Goal: Transaction & Acquisition: Purchase product/service

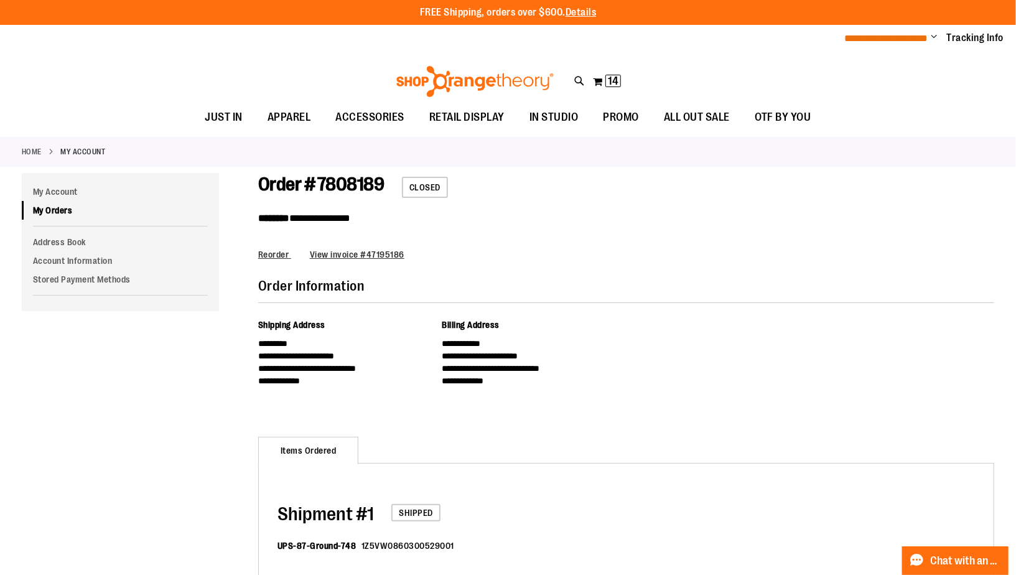
click at [898, 39] on span "**********" at bounding box center [886, 38] width 83 height 9
click at [931, 36] on span "Change" at bounding box center [934, 38] width 6 height 12
click at [905, 180] on div "**********" at bounding box center [626, 224] width 736 height 103
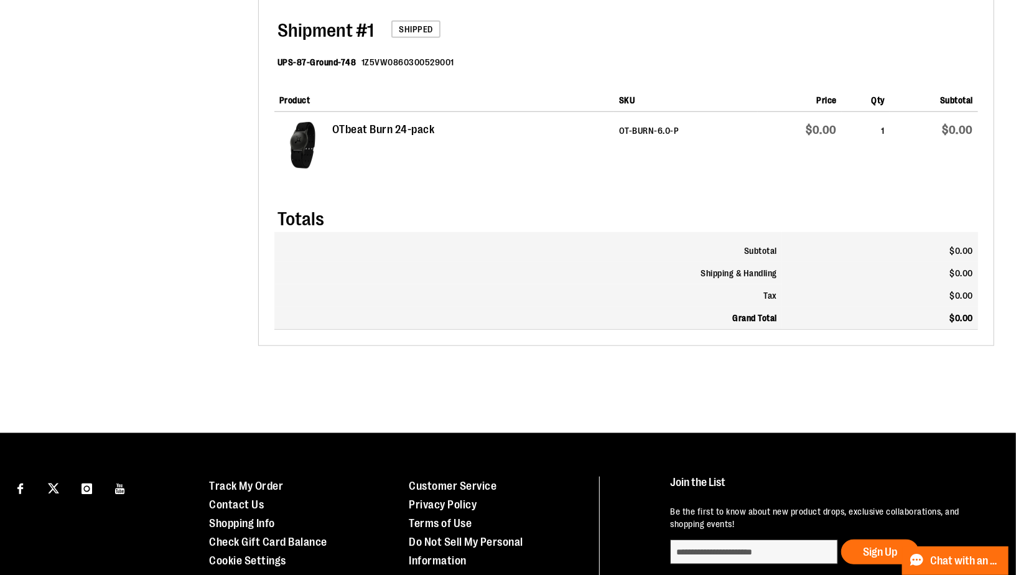
scroll to position [584, 0]
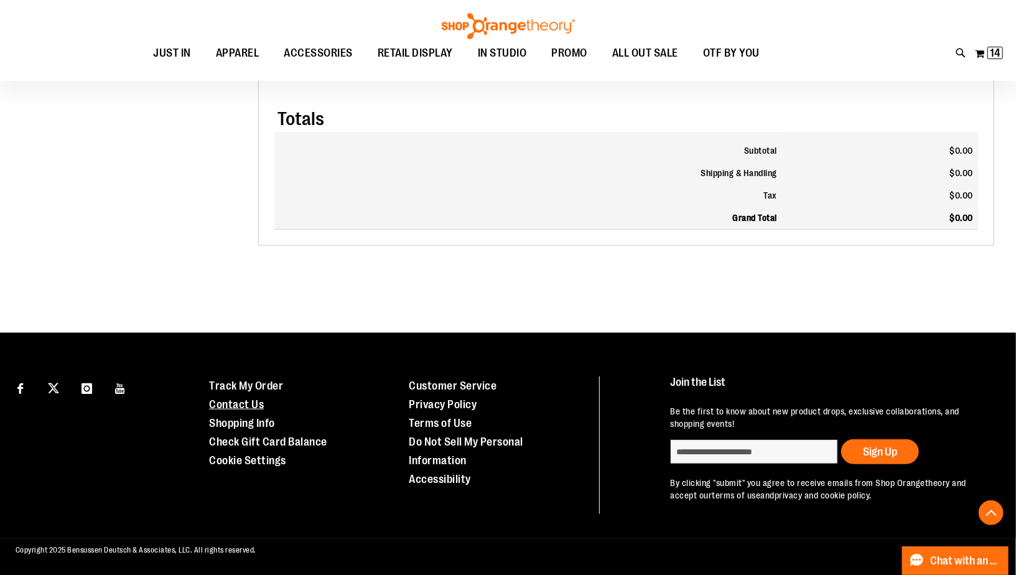
click at [241, 403] on link "Contact Us" at bounding box center [236, 404] width 55 height 12
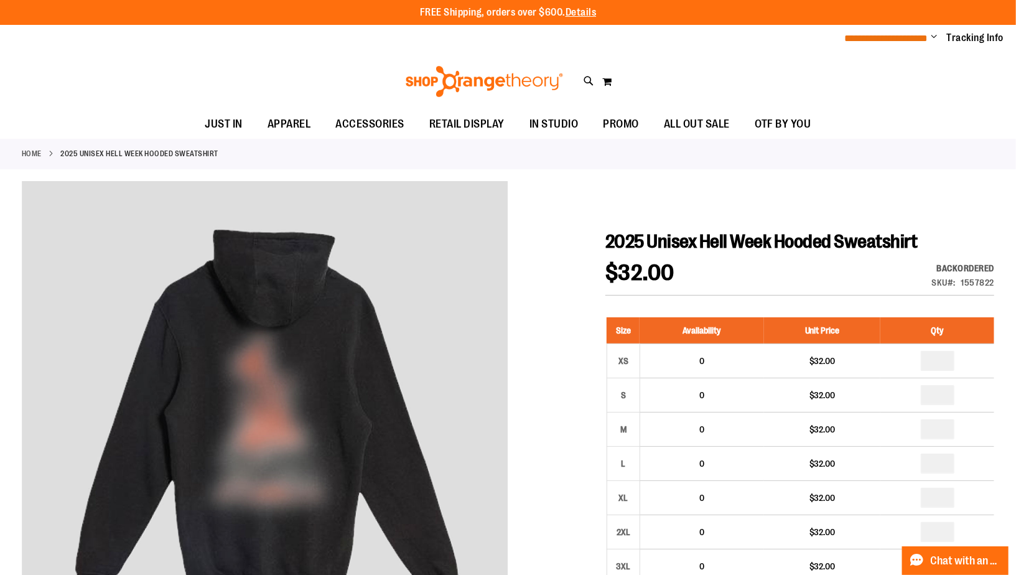
click at [893, 42] on span "**********" at bounding box center [886, 38] width 83 height 9
click at [932, 37] on span "Change" at bounding box center [934, 38] width 6 height 12
click at [886, 58] on link "My Account" at bounding box center [890, 61] width 109 height 24
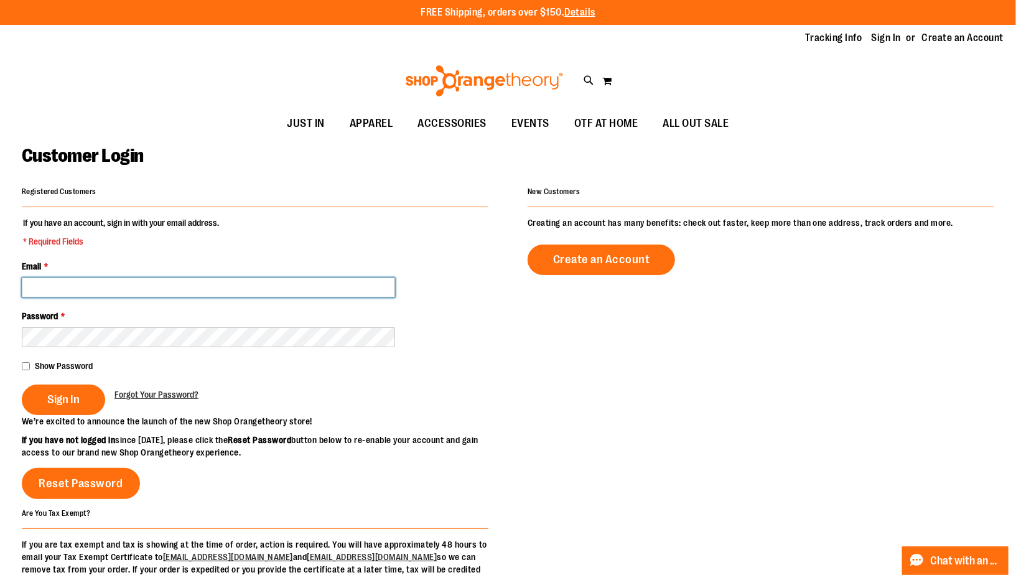
click at [299, 288] on input "Email *" at bounding box center [208, 287] width 373 height 20
click at [203, 281] on input "**********" at bounding box center [208, 287] width 373 height 20
type input "**********"
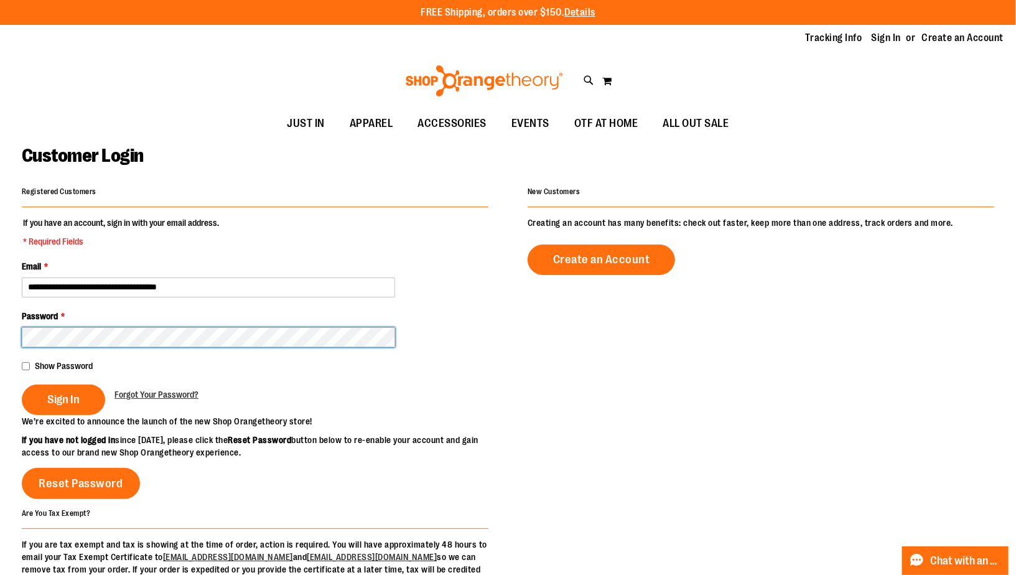
click at [22, 385] on button "Sign In" at bounding box center [63, 400] width 83 height 30
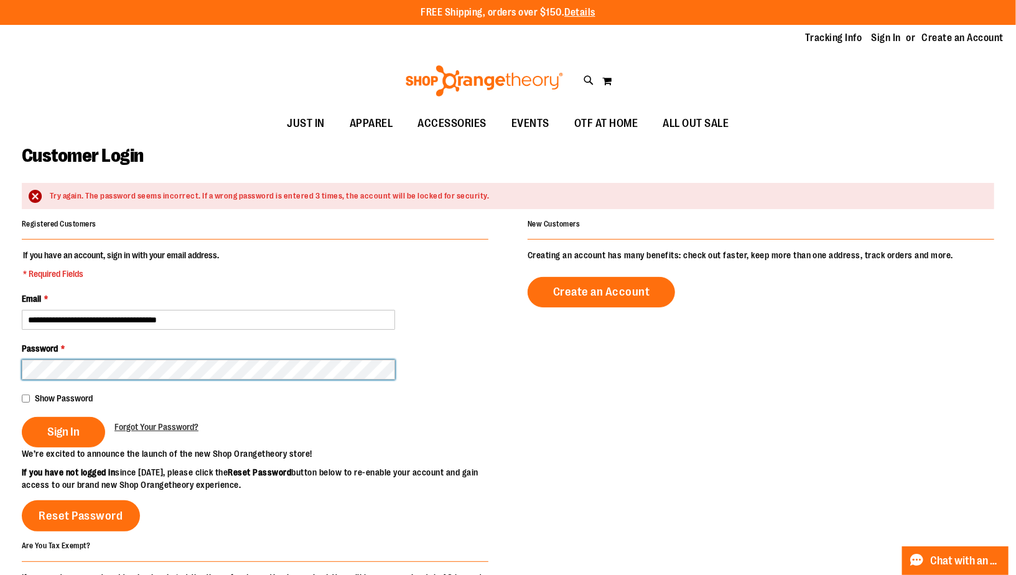
click at [22, 417] on button "Sign In" at bounding box center [63, 432] width 83 height 30
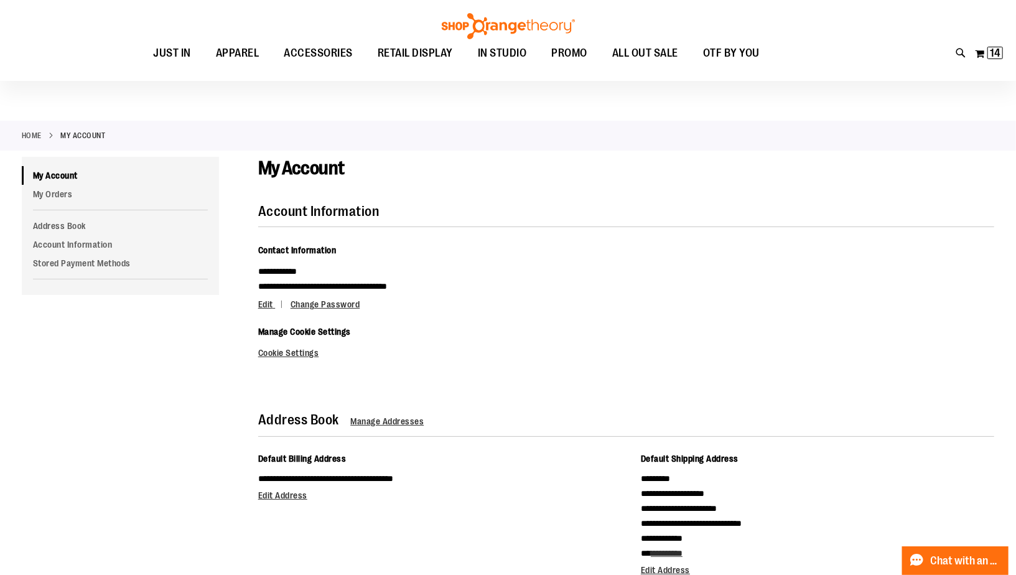
scroll to position [7, 0]
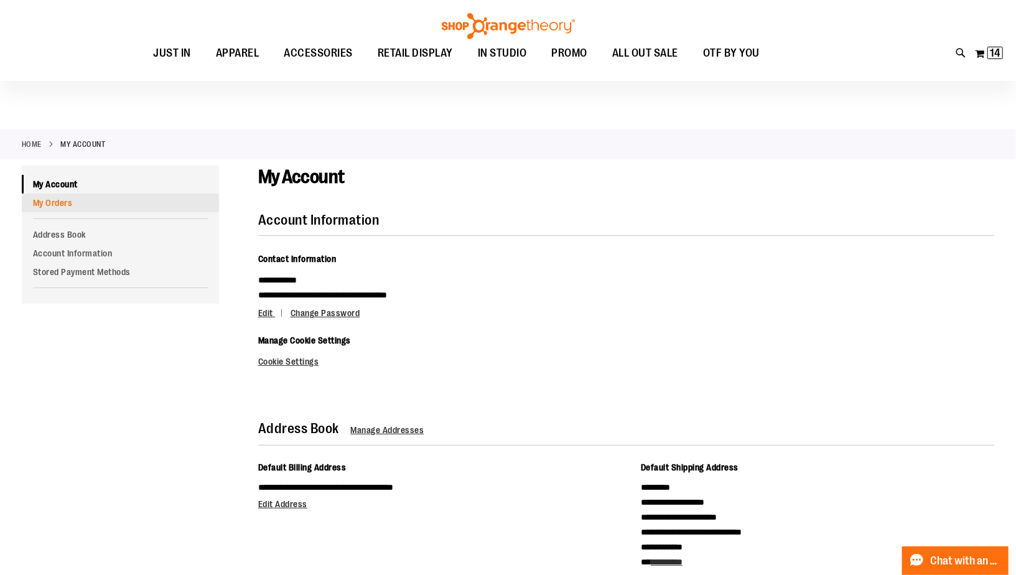
click at [50, 202] on link "My Orders" at bounding box center [120, 203] width 197 height 19
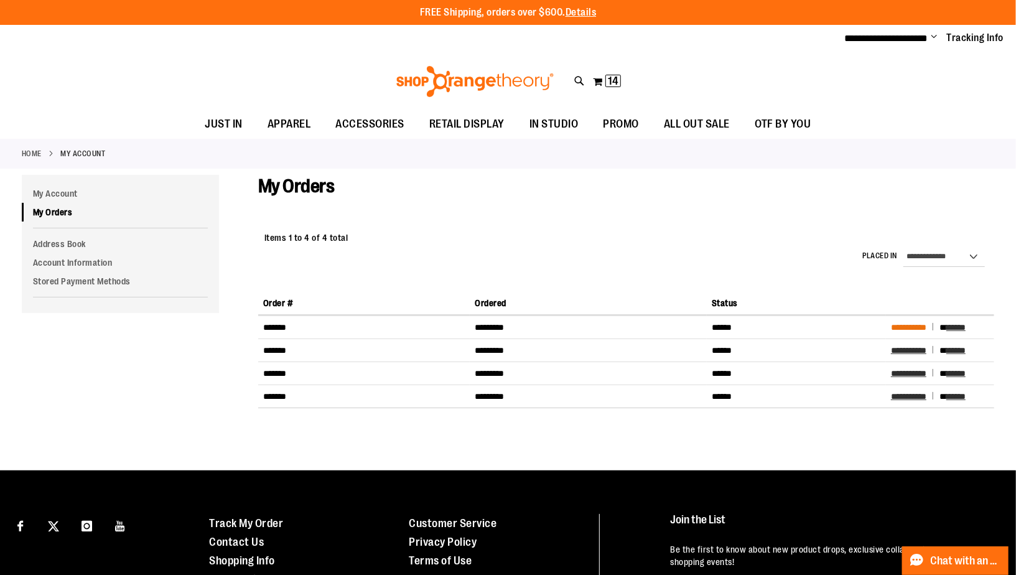
click at [912, 325] on span "**********" at bounding box center [908, 327] width 35 height 9
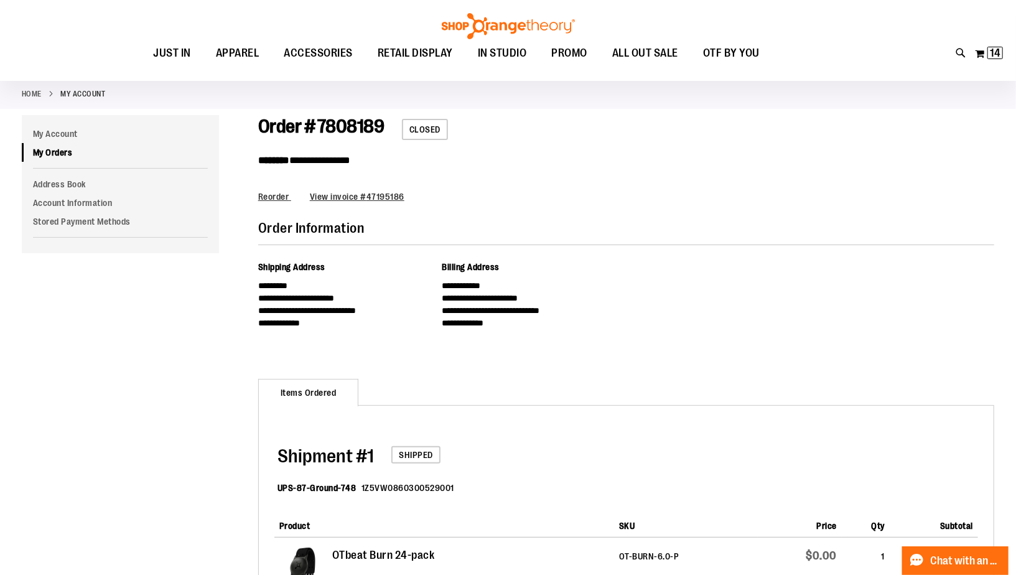
scroll to position [116, 0]
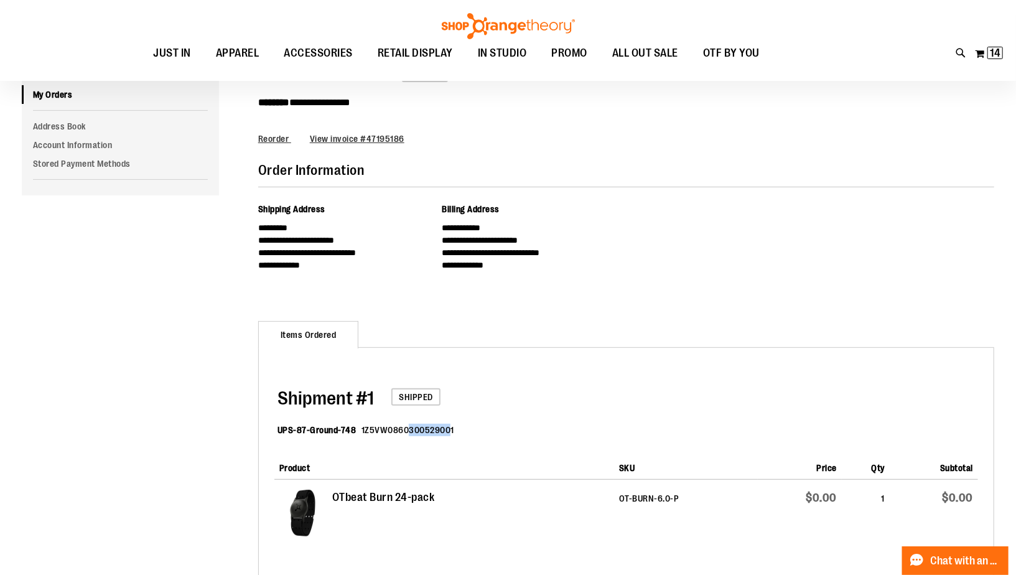
drag, startPoint x: 465, startPoint y: 434, endPoint x: 428, endPoint y: 426, distance: 38.2
click at [423, 429] on dd "1Z5VW0860300529001" at bounding box center [407, 430] width 93 height 12
drag, startPoint x: 468, startPoint y: 431, endPoint x: 370, endPoint y: 427, distance: 97.8
click at [370, 427] on dl "UPS-87-Ground-748 1Z5VW0860300529001" at bounding box center [627, 431] width 701 height 40
copy dd "1Z5VW0860300529001"
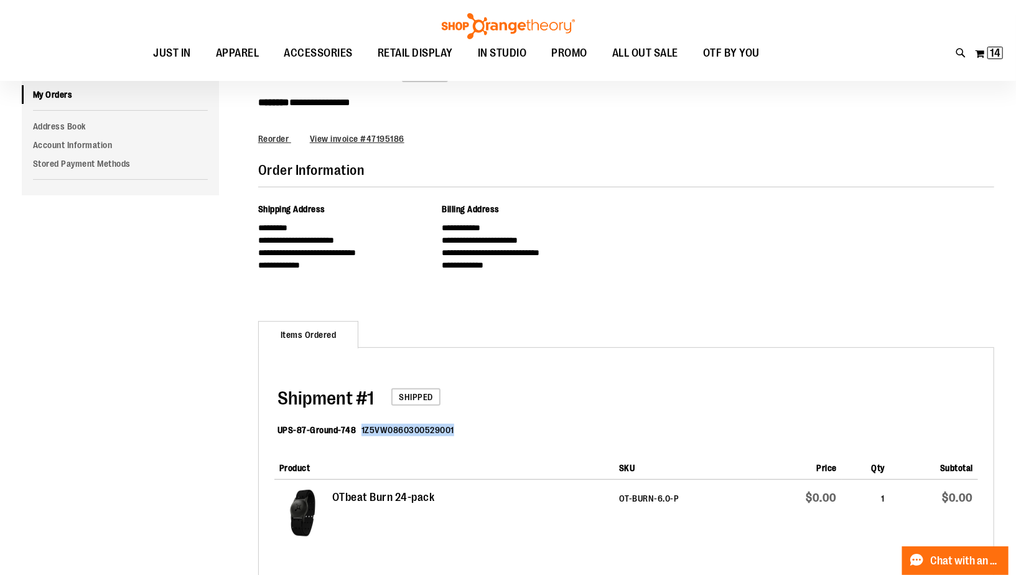
click at [413, 433] on dd "1Z5VW0860300529001" at bounding box center [407, 430] width 93 height 12
drag, startPoint x: 472, startPoint y: 427, endPoint x: 373, endPoint y: 427, distance: 99.6
click at [373, 427] on dl "UPS-87-Ground-748 1Z5VW0860300529001" at bounding box center [627, 431] width 701 height 40
copy dd "1Z5VW0860300529001"
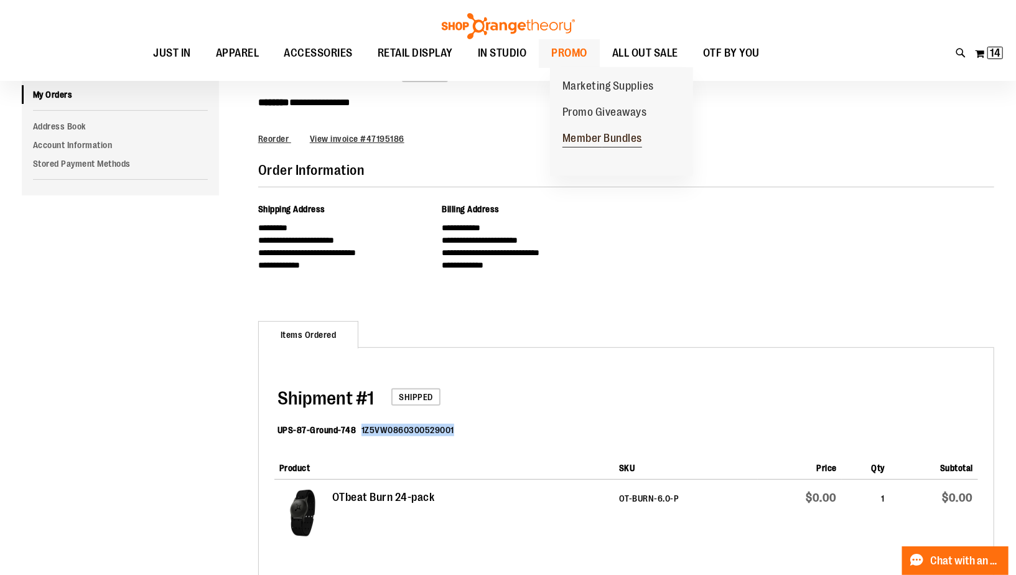
click at [591, 136] on span "Member Bundles" at bounding box center [602, 140] width 80 height 16
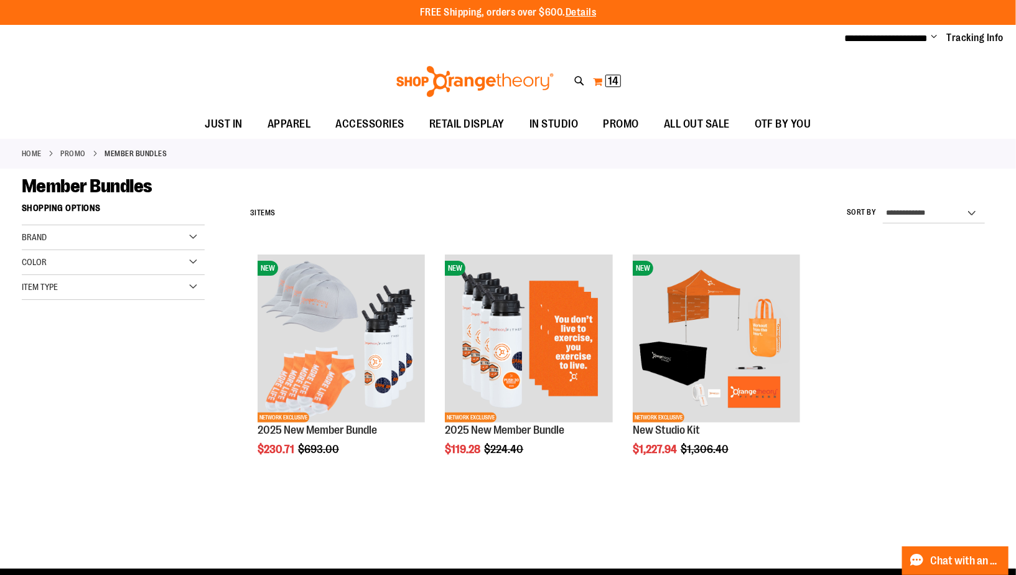
click at [615, 81] on span "14" at bounding box center [613, 81] width 11 height 12
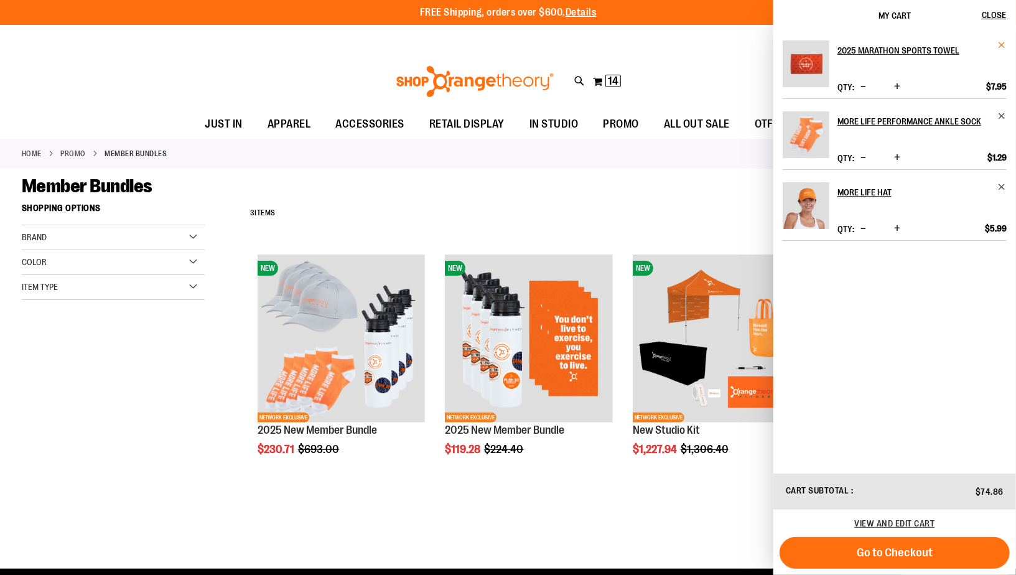
click at [1001, 46] on span "Remove item" at bounding box center [1001, 44] width 9 height 9
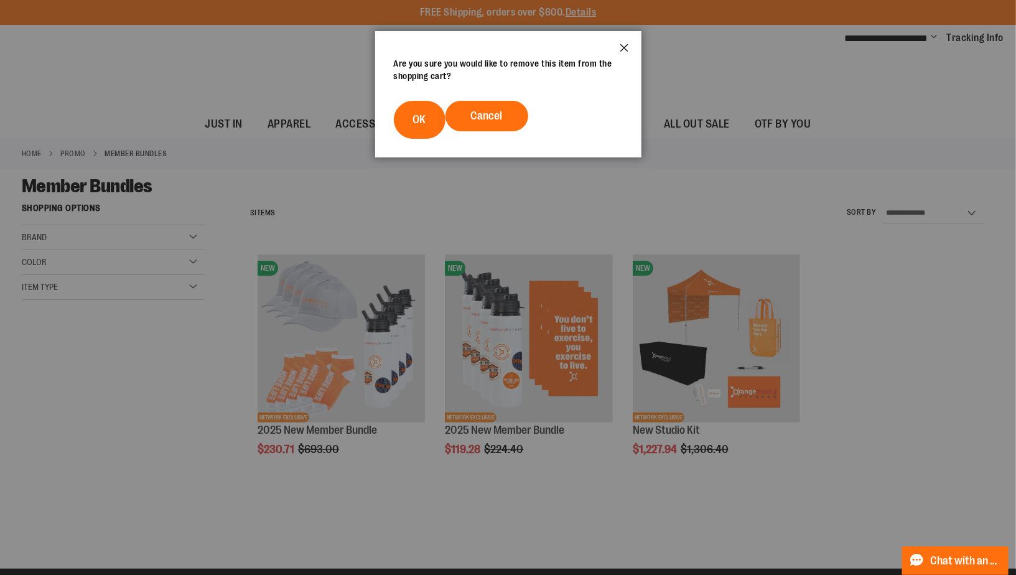
click at [623, 49] on button "Close" at bounding box center [625, 51] width 34 height 41
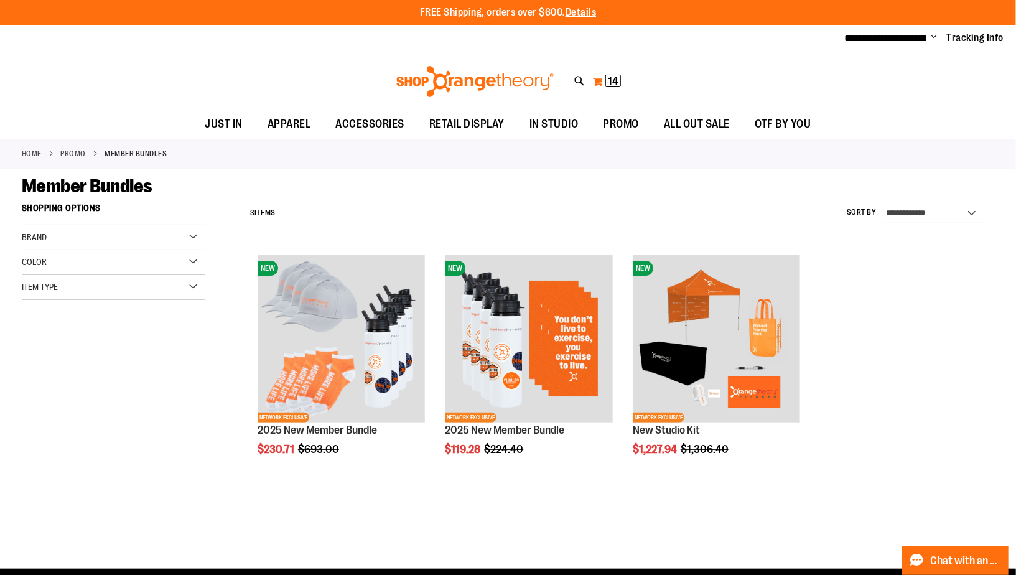
click at [605, 83] on span "14 14 items" at bounding box center [613, 81] width 16 height 12
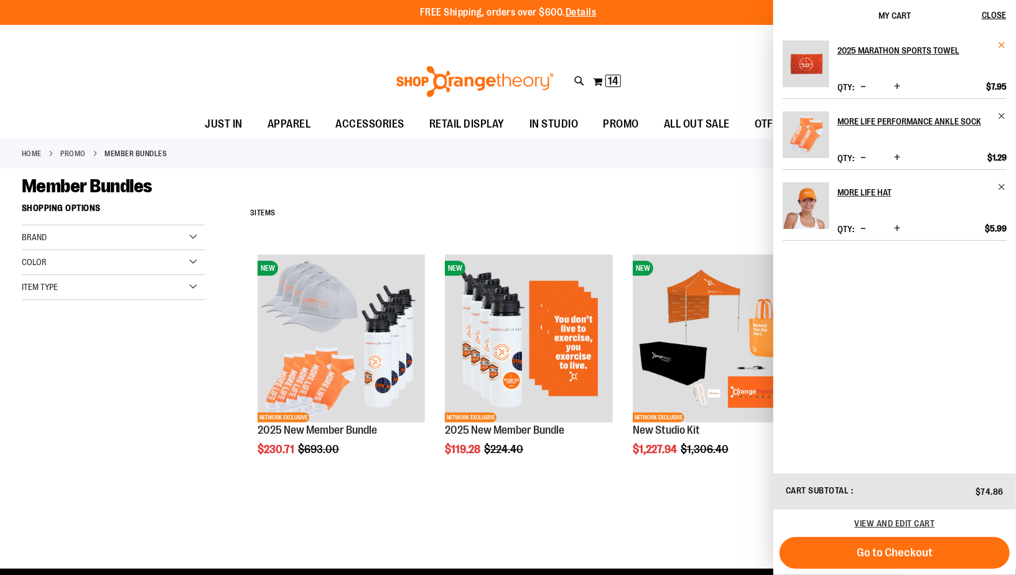
click at [1004, 47] on span "Remove item" at bounding box center [1001, 44] width 9 height 9
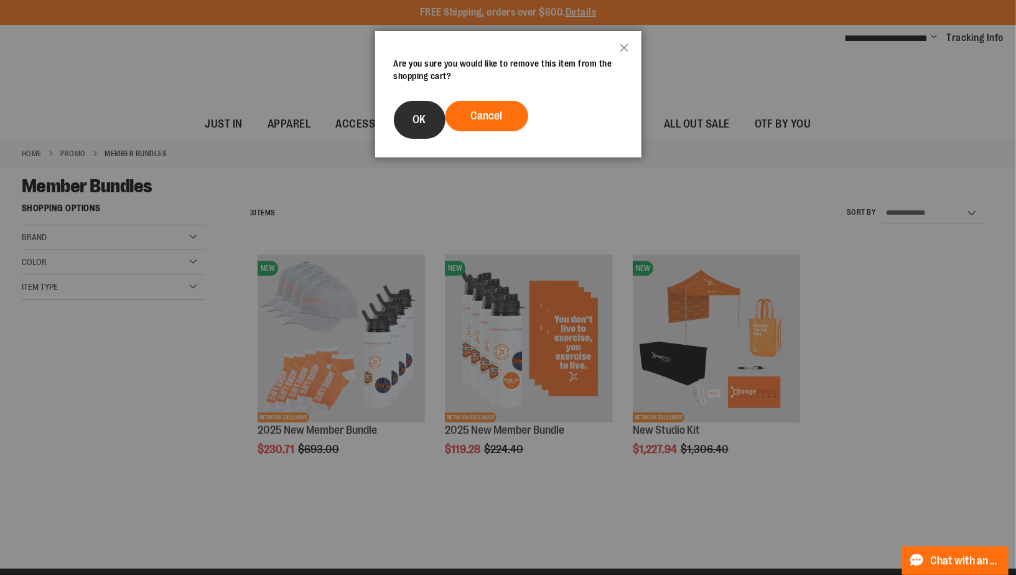
click at [428, 138] on button "OK" at bounding box center [420, 120] width 52 height 38
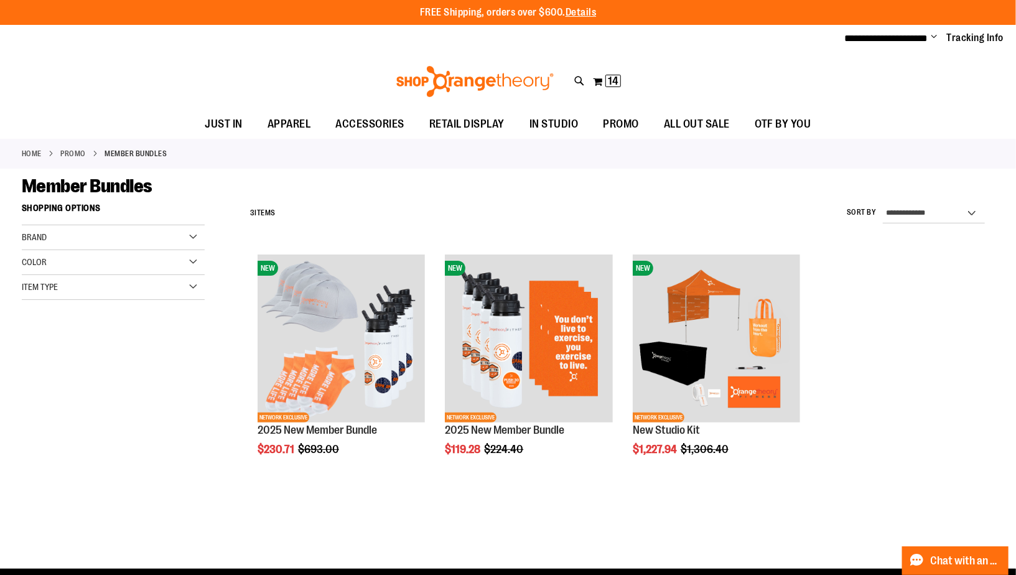
click at [622, 86] on div "My Cart 14 14 items My Cart 14 My Cart Close Recently added item(s) 2025 Marath…" at bounding box center [606, 82] width 29 height 20
click at [613, 83] on span "14" at bounding box center [613, 81] width 11 height 12
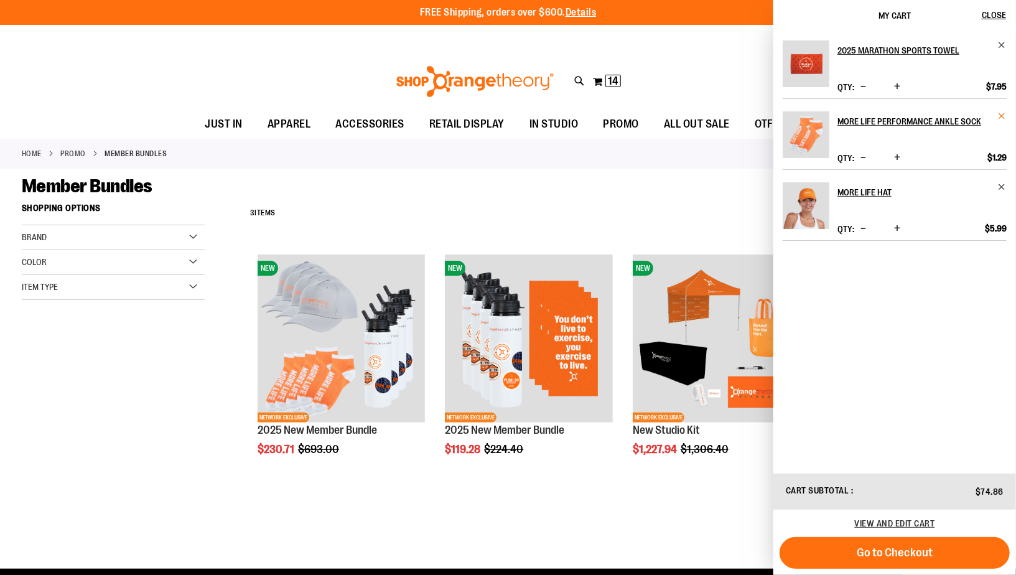
click at [1005, 114] on span "Remove item" at bounding box center [1001, 115] width 9 height 9
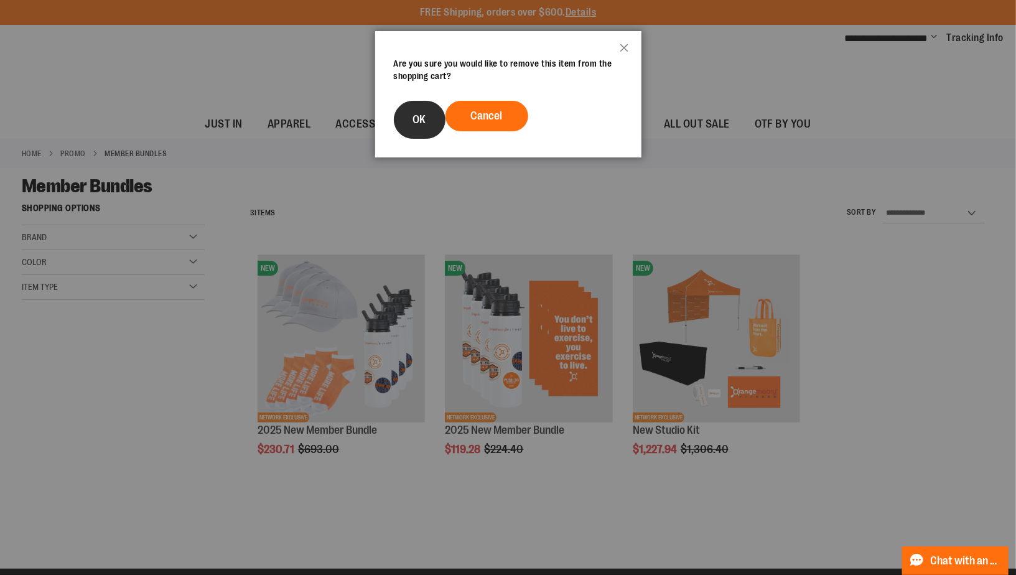
click at [413, 119] on span "OK" at bounding box center [419, 119] width 13 height 12
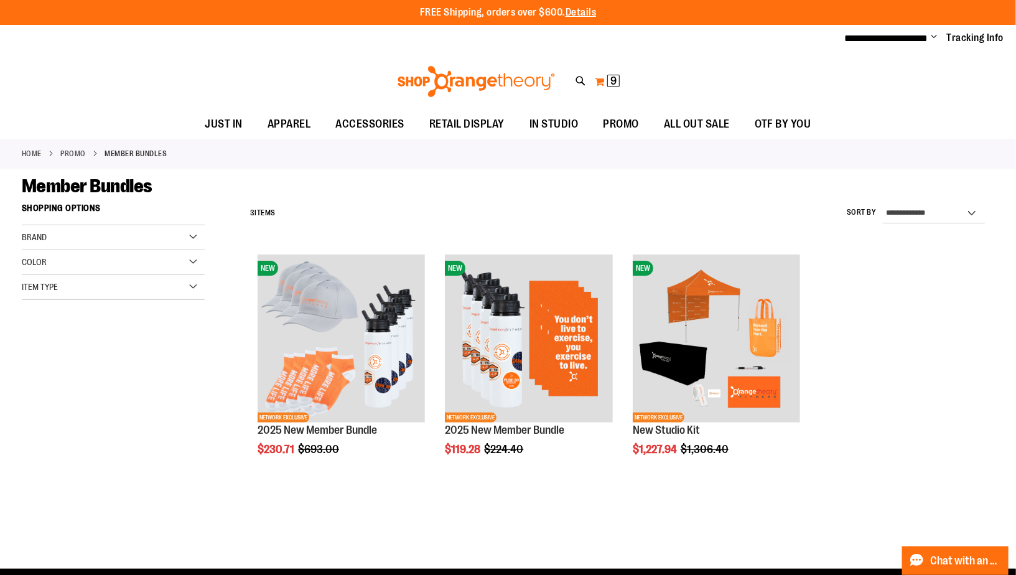
click at [607, 77] on button "My Cart 9 9 items" at bounding box center [607, 82] width 26 height 20
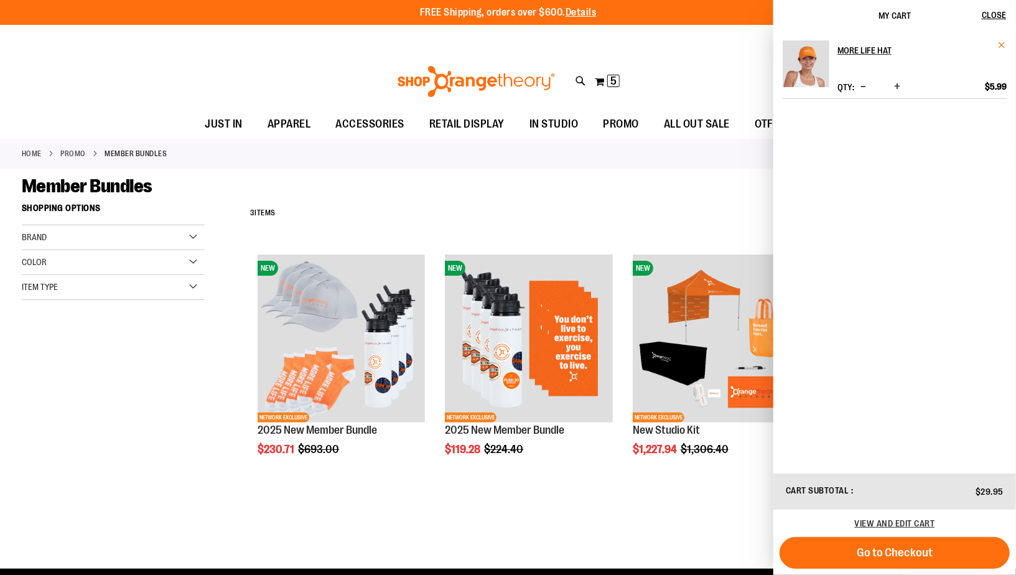
click at [1004, 42] on span "Remove item" at bounding box center [1001, 44] width 9 height 9
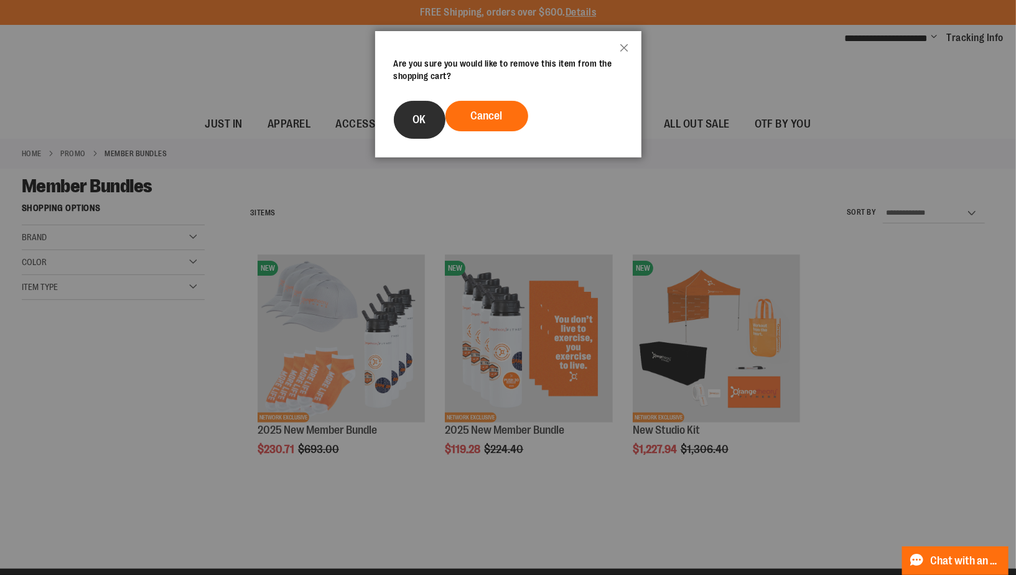
click at [411, 122] on button "OK" at bounding box center [420, 120] width 52 height 38
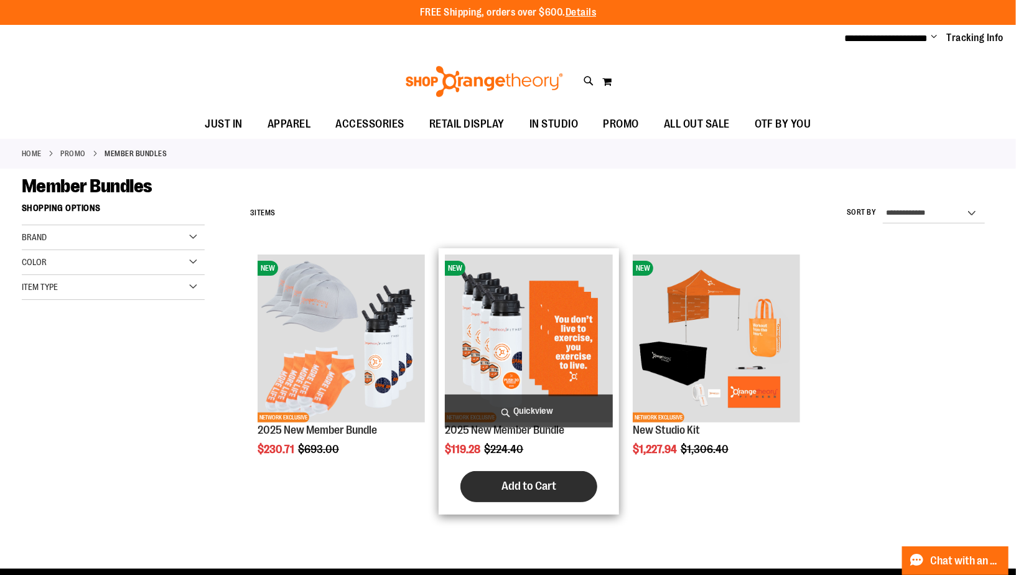
click at [521, 485] on span "Add to Cart" at bounding box center [528, 486] width 55 height 14
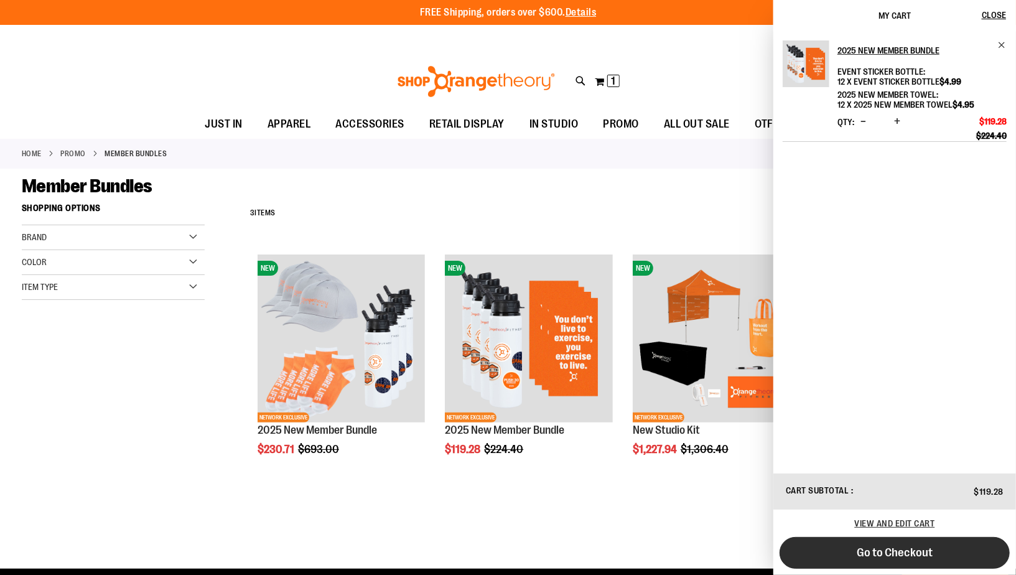
click at [841, 556] on button "Go to Checkout" at bounding box center [895, 553] width 230 height 32
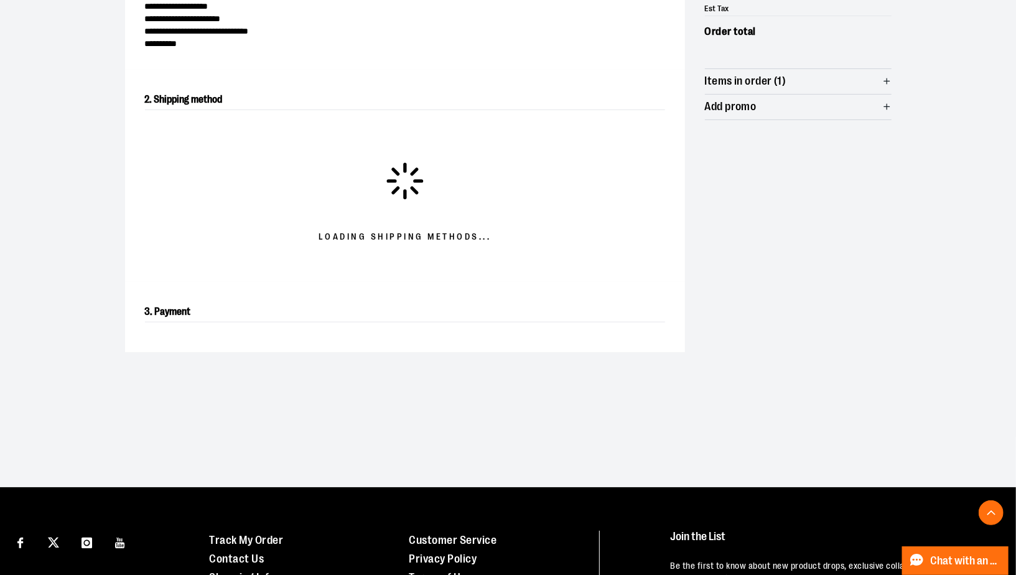
scroll to position [212, 0]
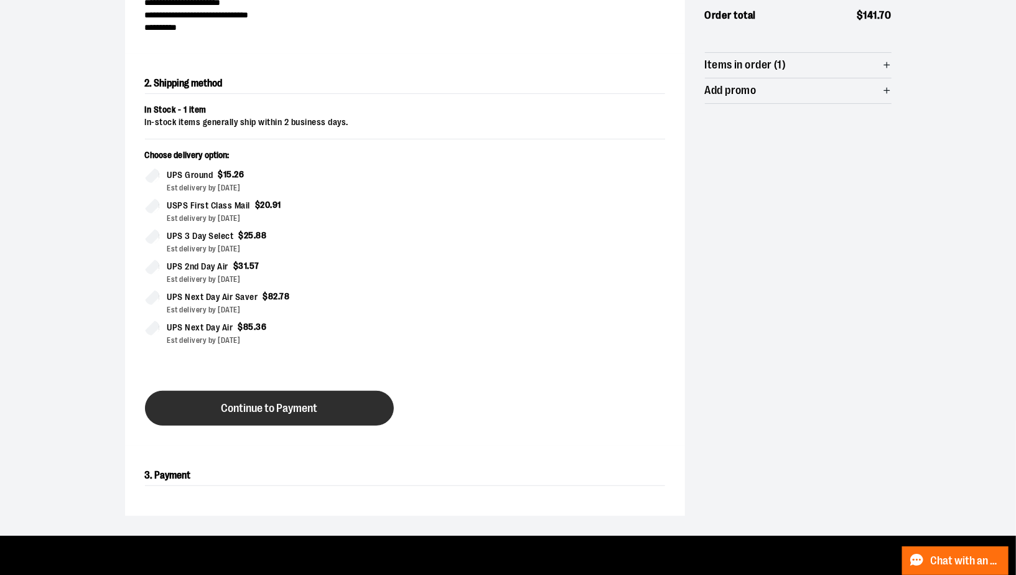
click at [317, 413] on span "Continue to Payment" at bounding box center [269, 409] width 96 height 12
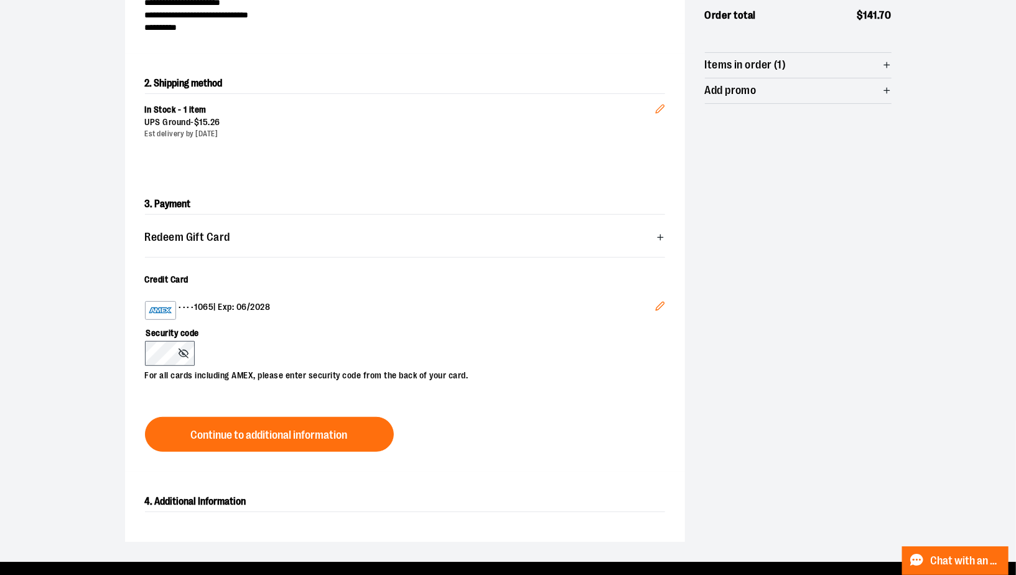
click at [664, 302] on icon "Edit" at bounding box center [660, 306] width 8 height 8
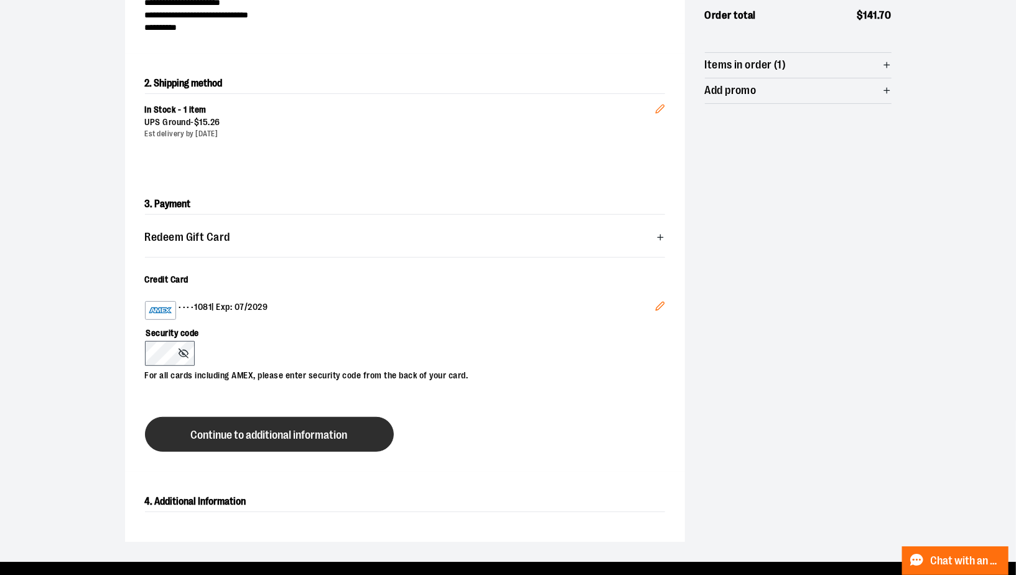
click at [258, 442] on button "Continue to additional information" at bounding box center [269, 434] width 249 height 35
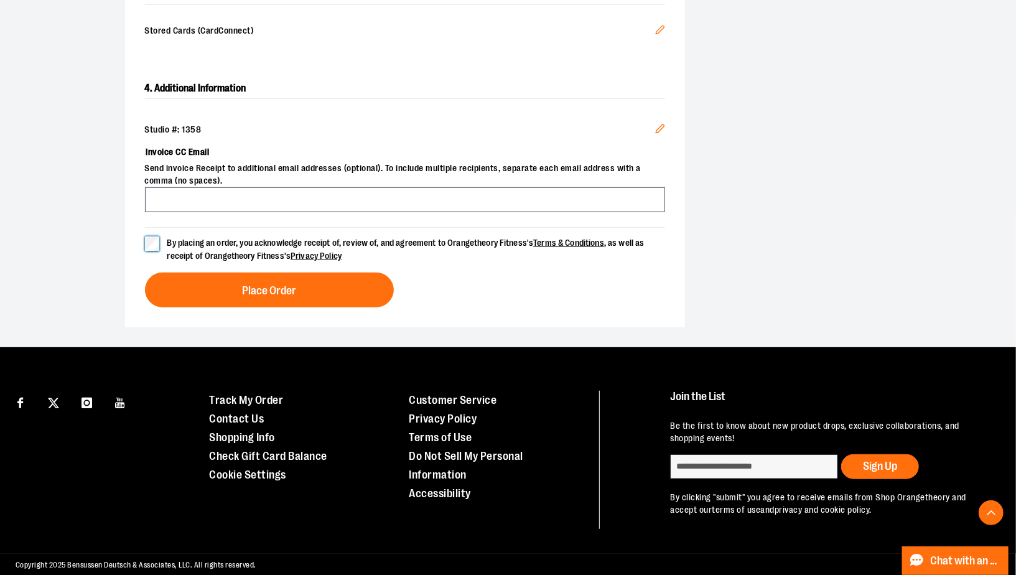
scroll to position [436, 0]
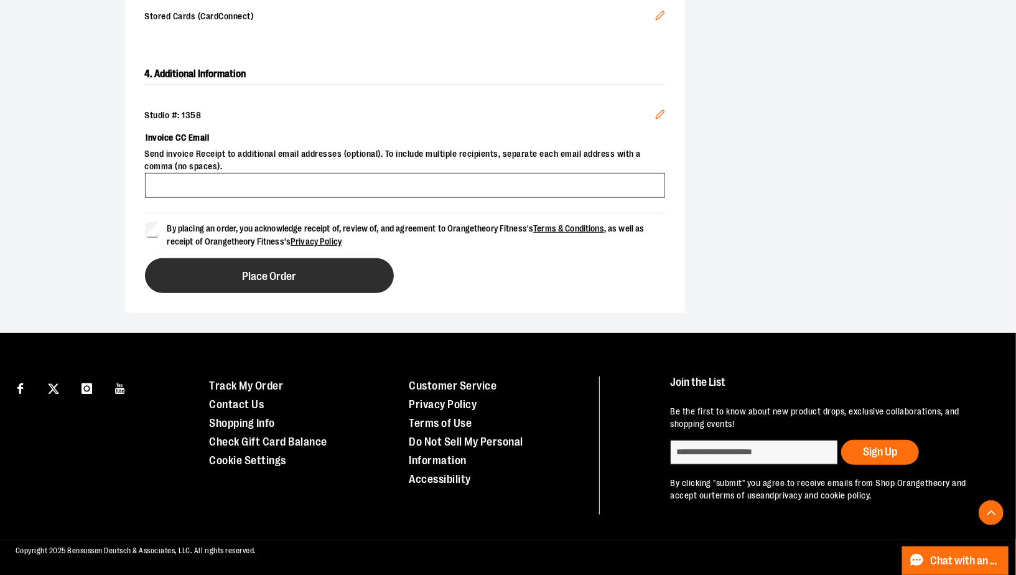
click at [280, 277] on span "Place Order" at bounding box center [269, 277] width 54 height 12
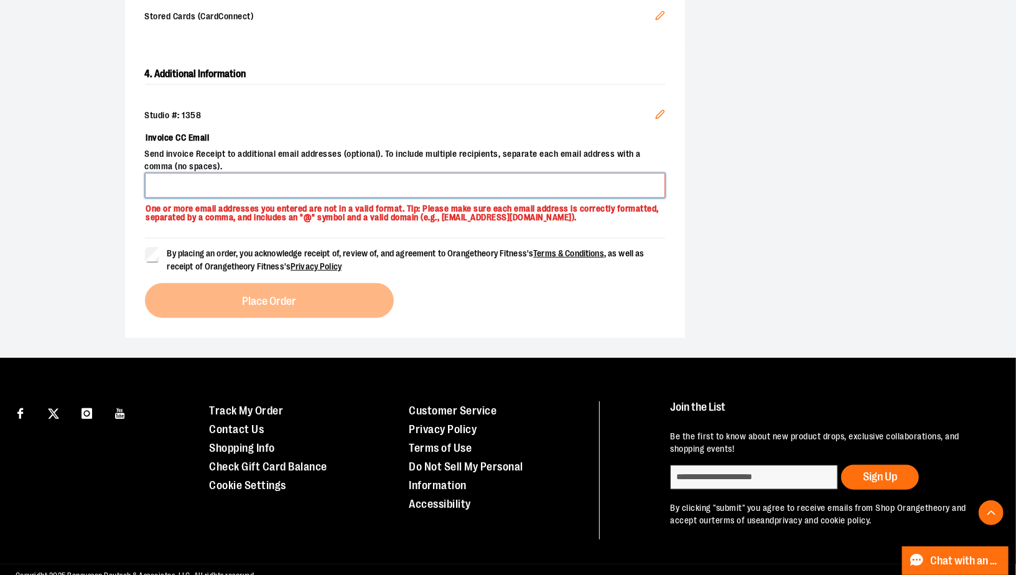
click at [281, 174] on input "Invoice CC Email" at bounding box center [405, 185] width 520 height 25
type input "**********"
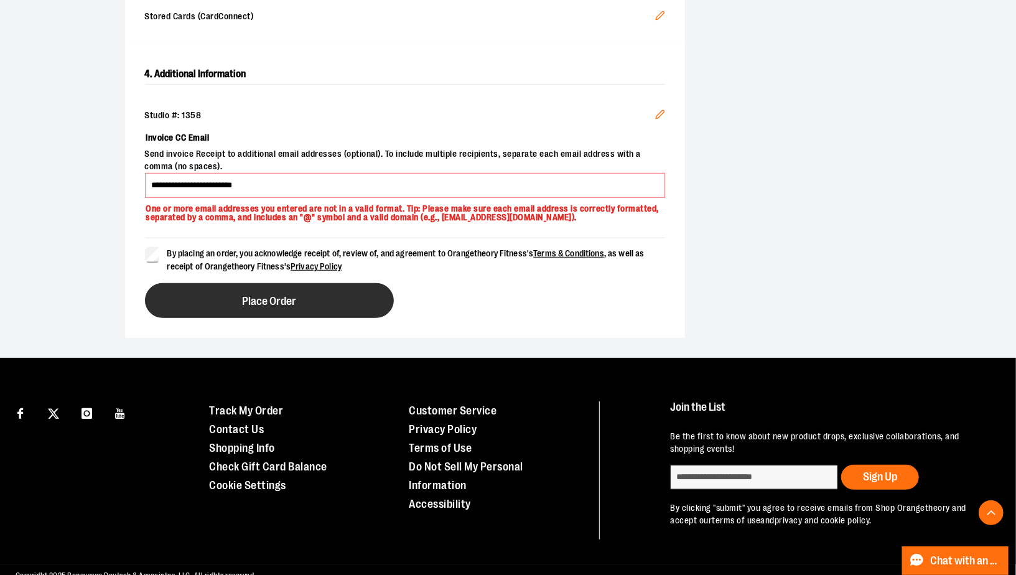
click at [197, 304] on button "Place Order" at bounding box center [269, 300] width 249 height 35
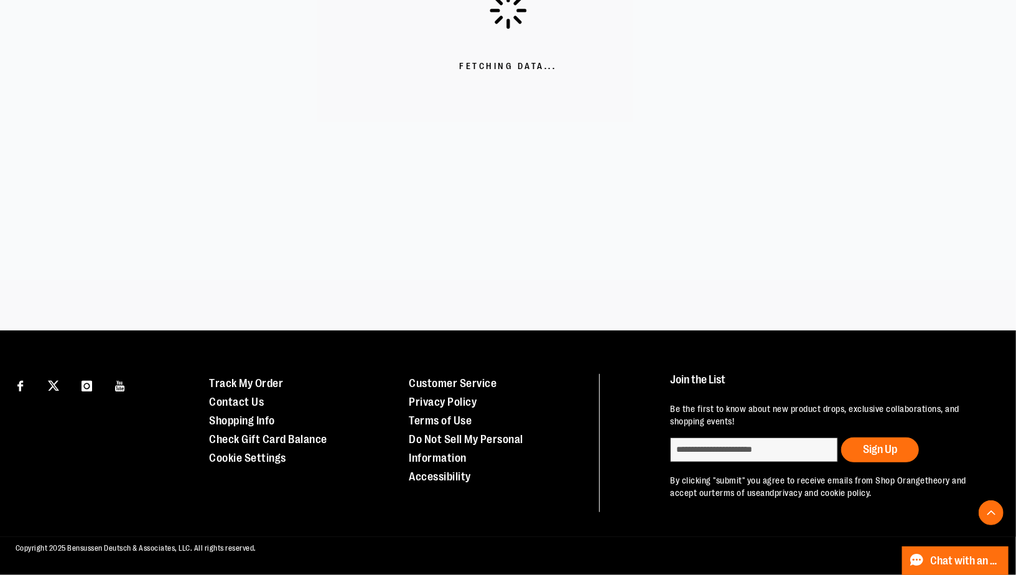
scroll to position [352, 0]
